Goal: Register for event/course

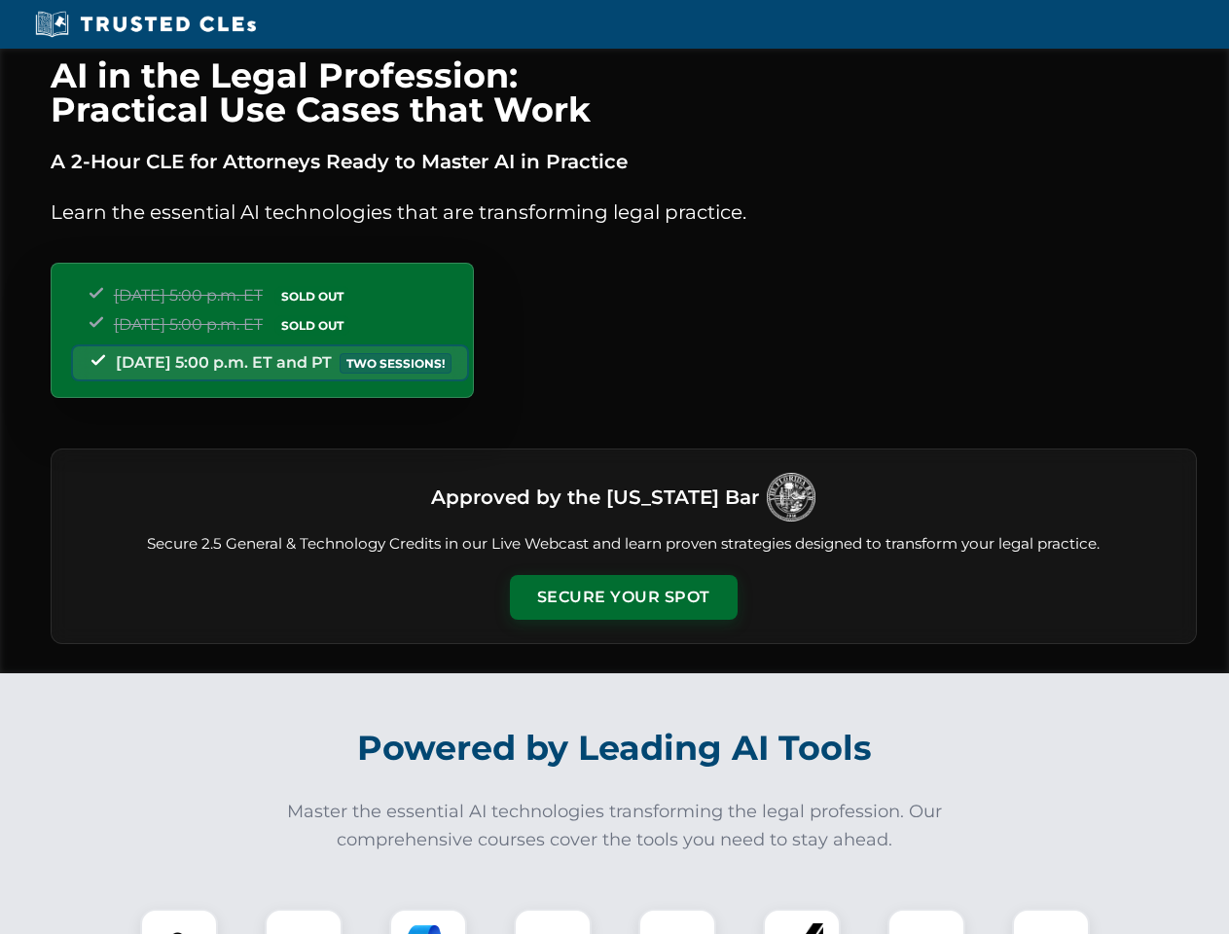
click at [623, 598] on button "Secure Your Spot" at bounding box center [624, 597] width 228 height 45
click at [179, 922] on img at bounding box center [179, 948] width 56 height 56
